Goal: Find specific page/section: Find specific page/section

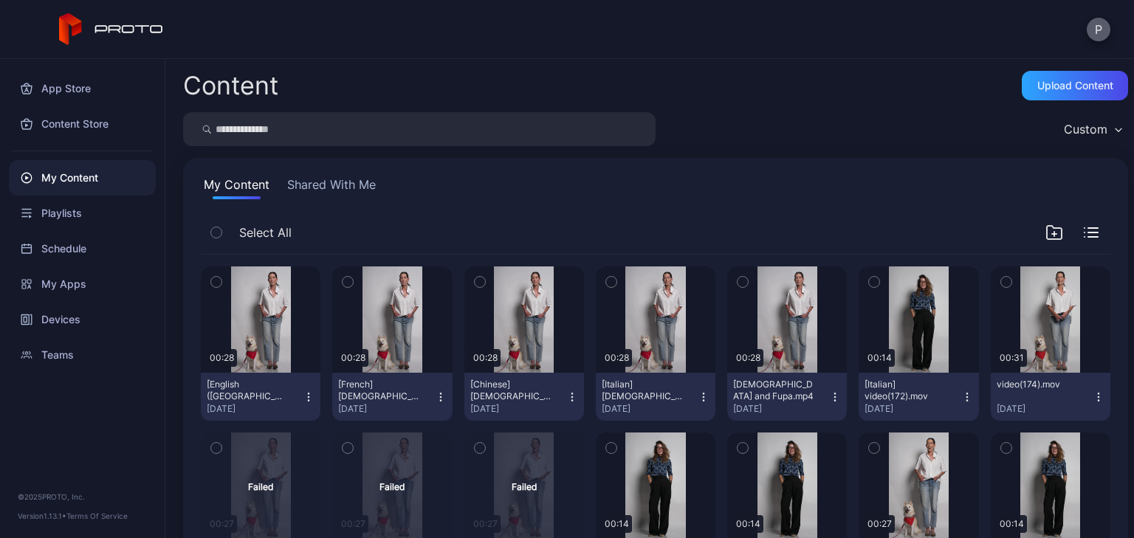
click at [1091, 29] on button "P" at bounding box center [1098, 30] width 24 height 24
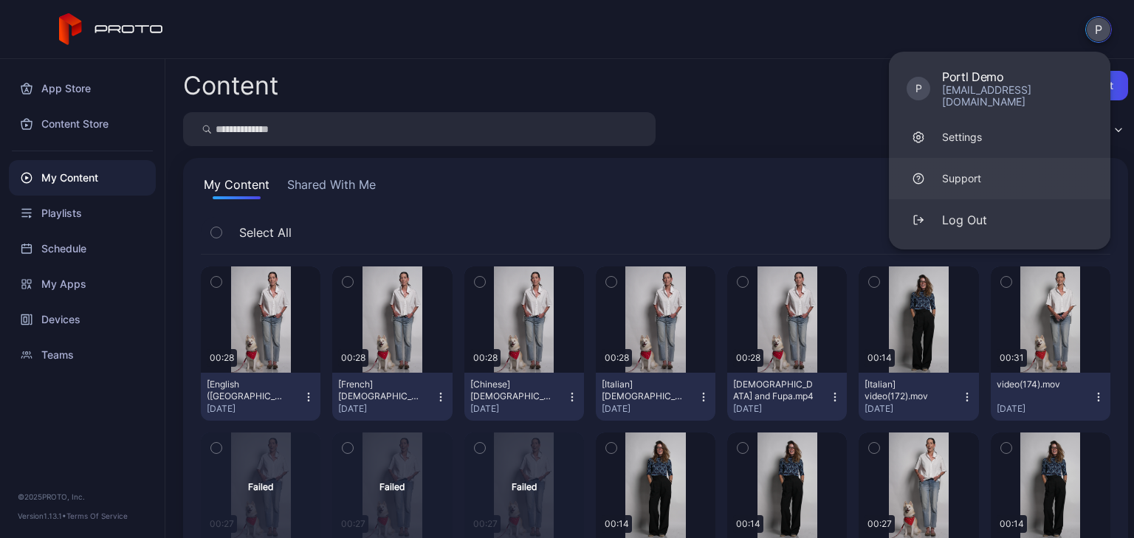
click at [945, 171] on div "Support" at bounding box center [961, 178] width 39 height 15
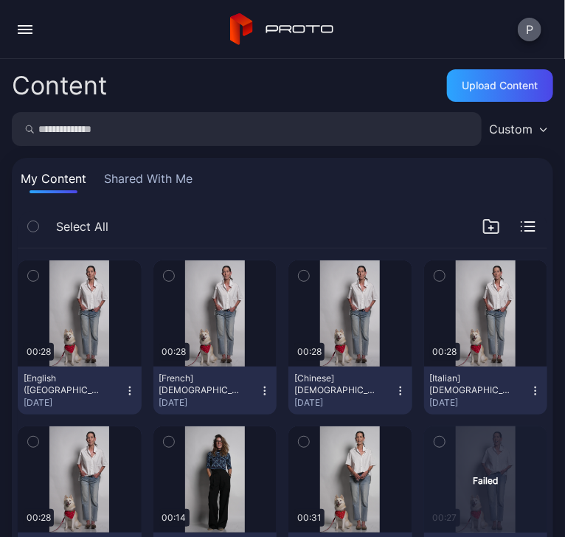
click at [537, 32] on button "P" at bounding box center [530, 30] width 24 height 24
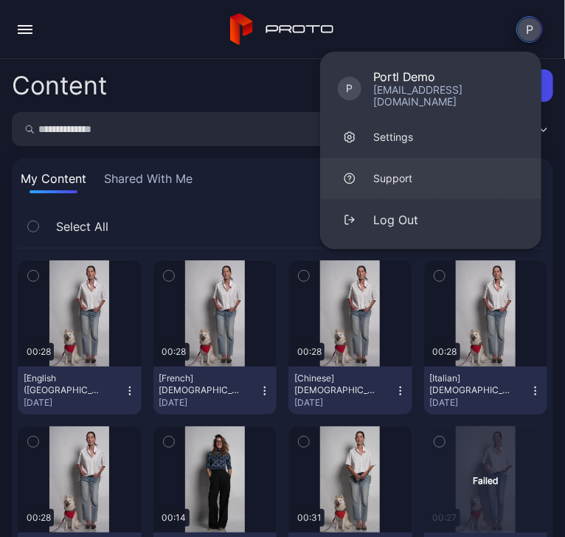
click at [449, 168] on link "Support" at bounding box center [430, 178] width 221 height 41
drag, startPoint x: 531, startPoint y: 30, endPoint x: 449, endPoint y: 140, distance: 137.7
click at [515, 43] on div "P P Portl Demo [EMAIL_ADDRESS][DOMAIN_NAME] Settings Support Log Out" at bounding box center [528, 29] width 27 height 27
click at [444, 137] on link "Settings" at bounding box center [430, 137] width 221 height 41
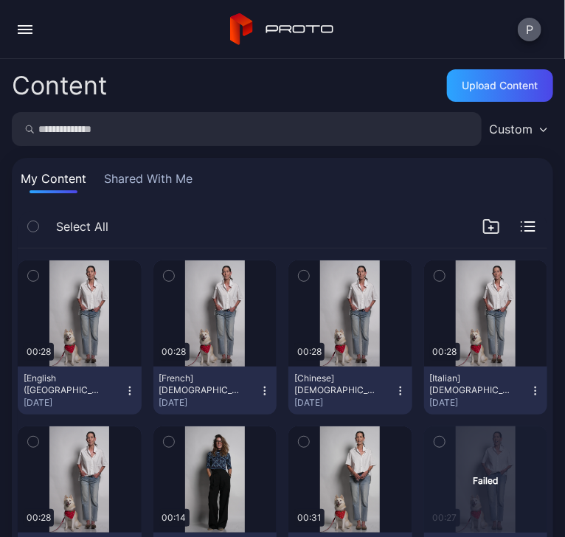
click at [534, 31] on button "P" at bounding box center [530, 30] width 24 height 24
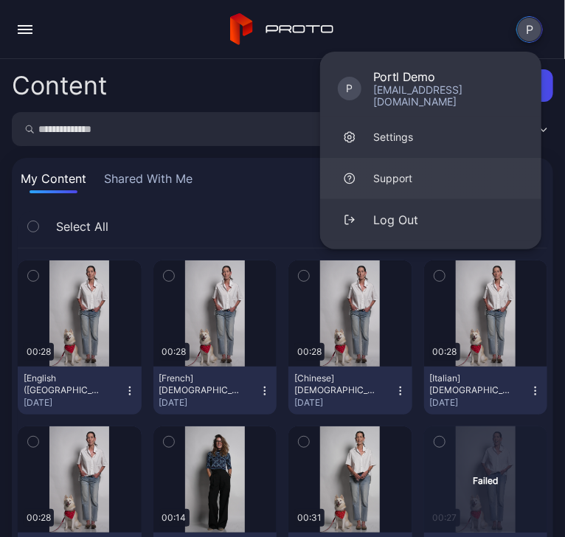
click at [426, 164] on link "Support" at bounding box center [430, 178] width 221 height 41
